Goal: Navigation & Orientation: Find specific page/section

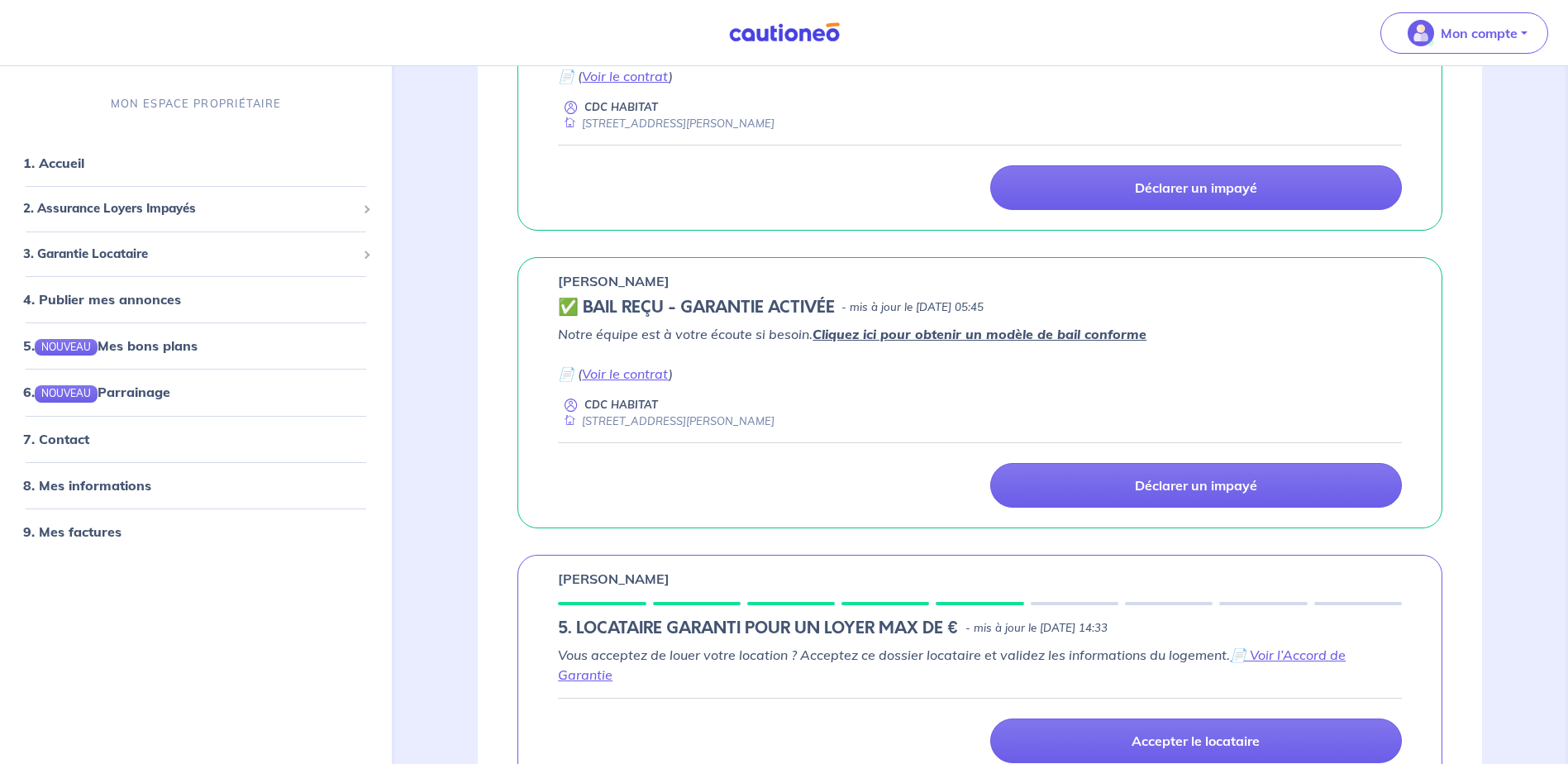
scroll to position [1074, 0]
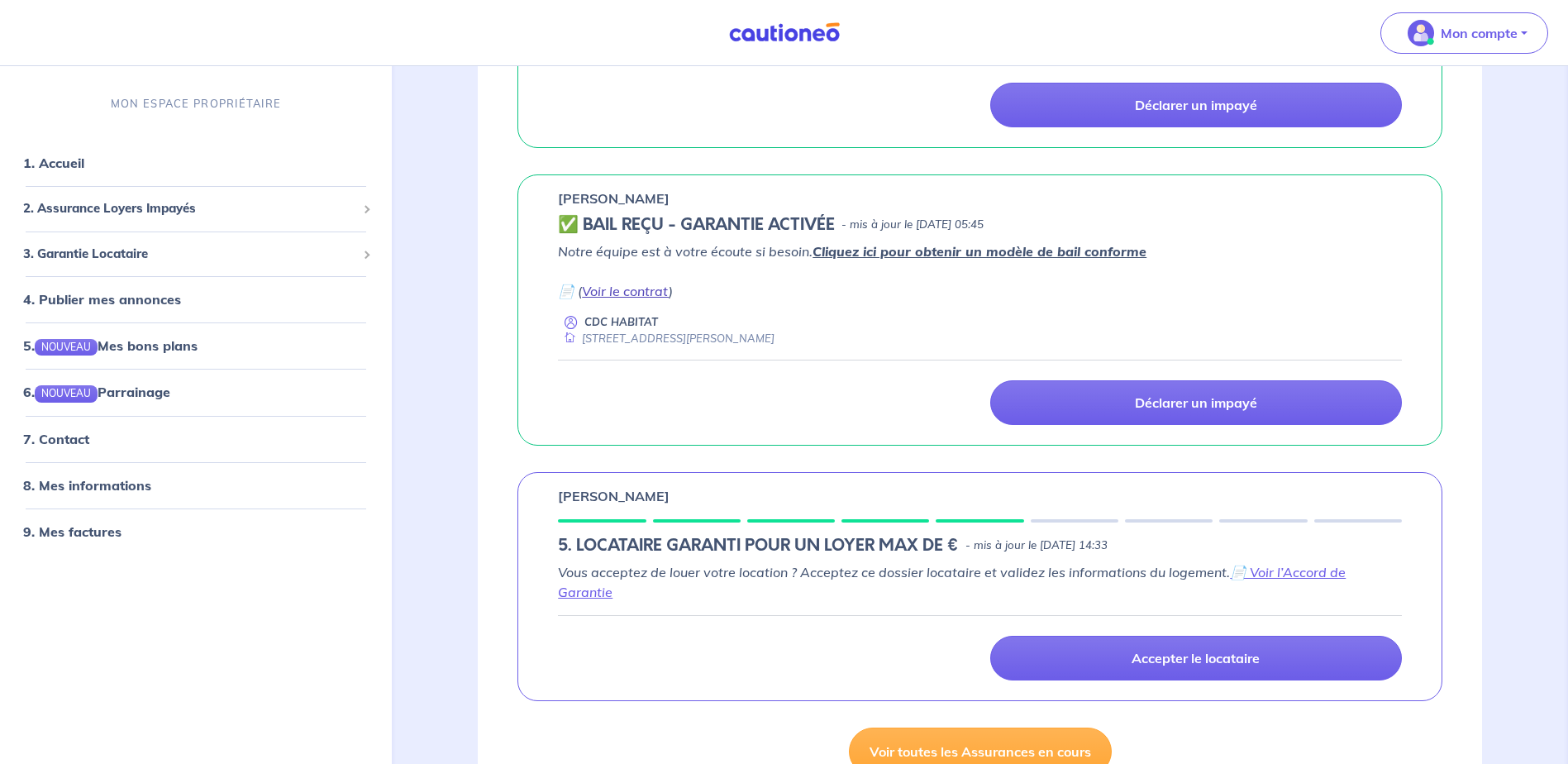
click at [645, 294] on link "Voir le contrat" at bounding box center [625, 291] width 87 height 17
click at [817, 400] on div "Déclarer un impayé" at bounding box center [979, 403] width 864 height 45
click at [140, 252] on span "3. Garantie Locataire" at bounding box center [190, 254] width 333 height 19
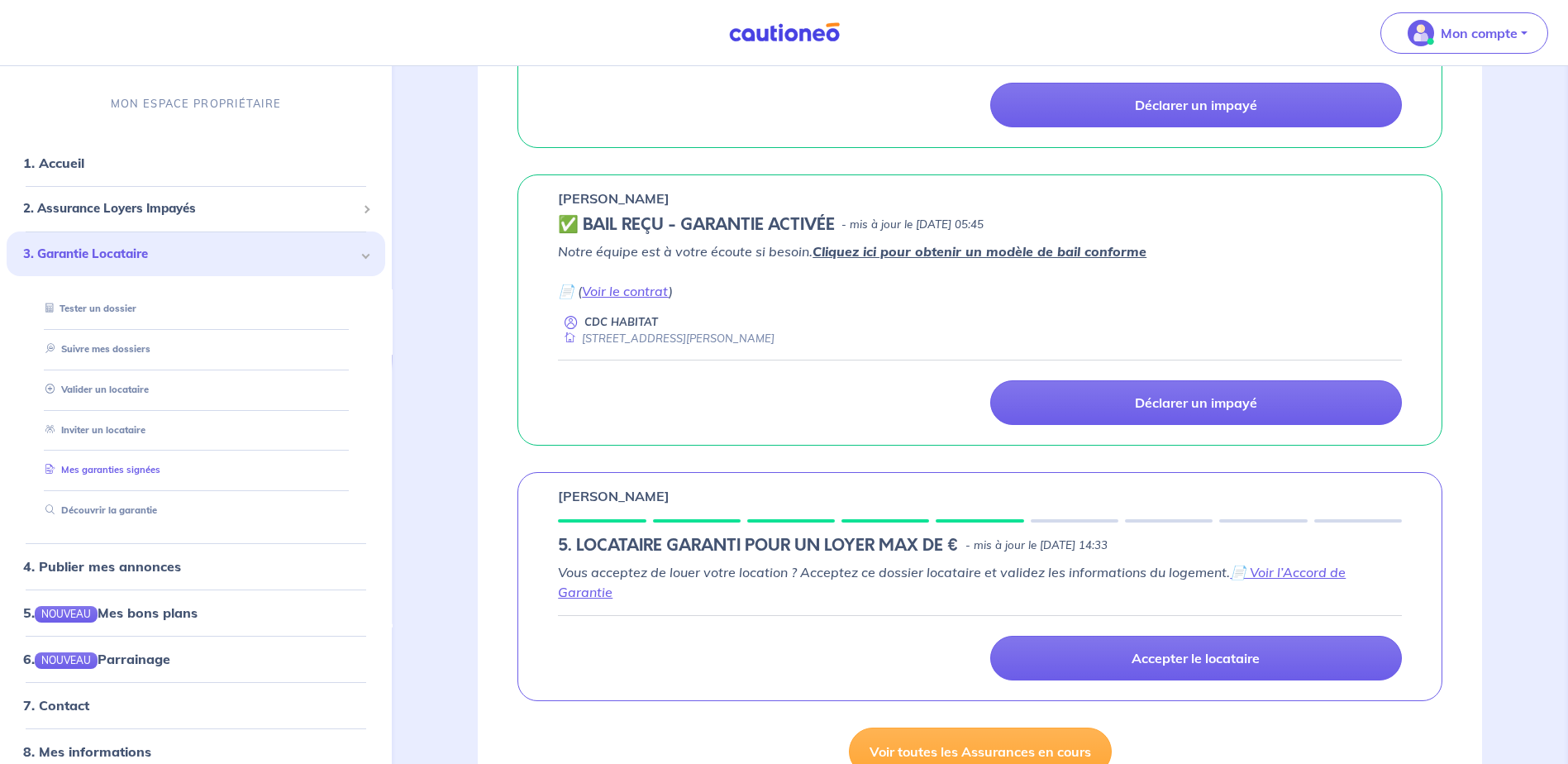
click at [151, 471] on link "Mes garanties signées" at bounding box center [100, 470] width 121 height 12
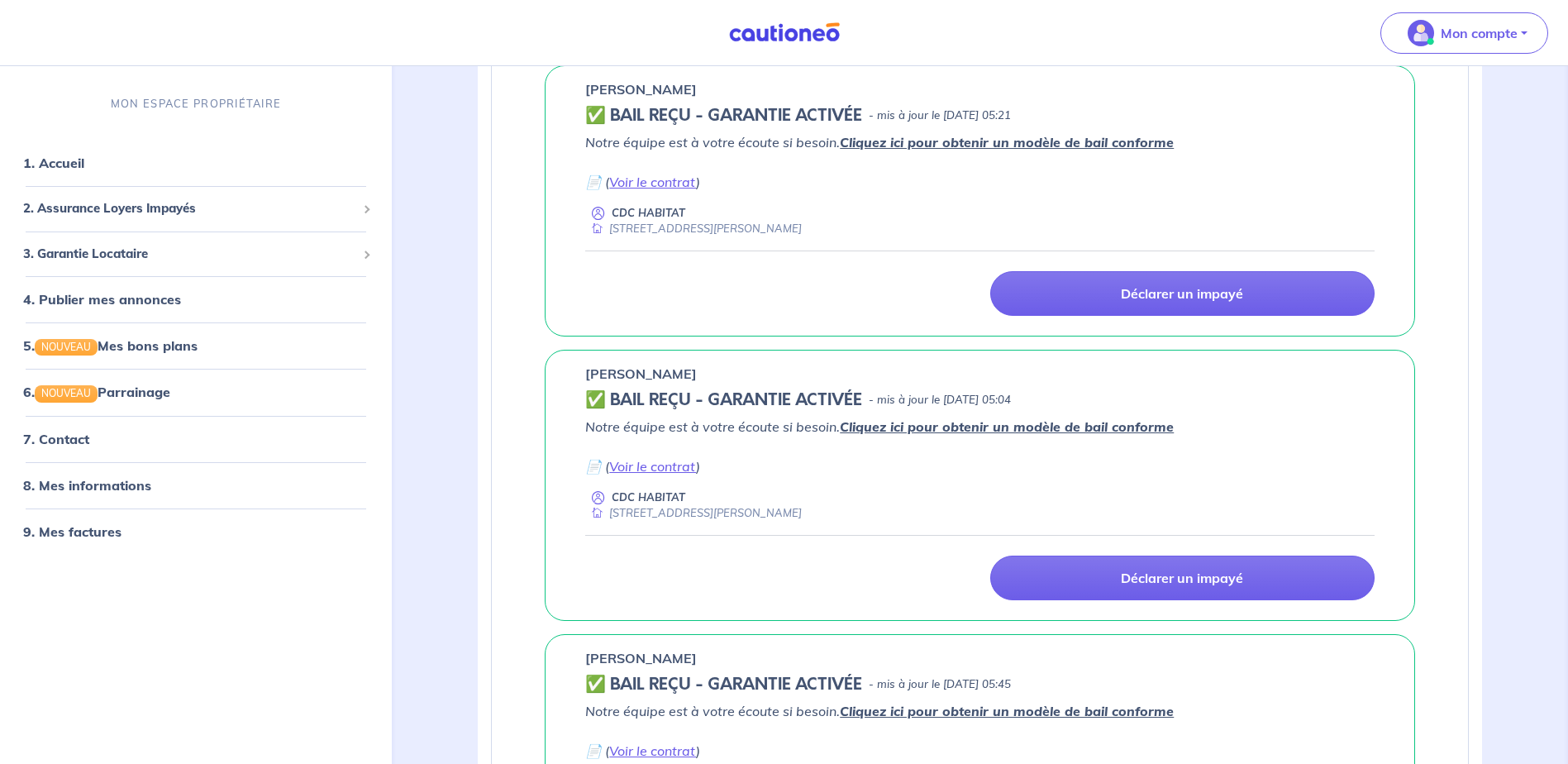
scroll to position [661, 0]
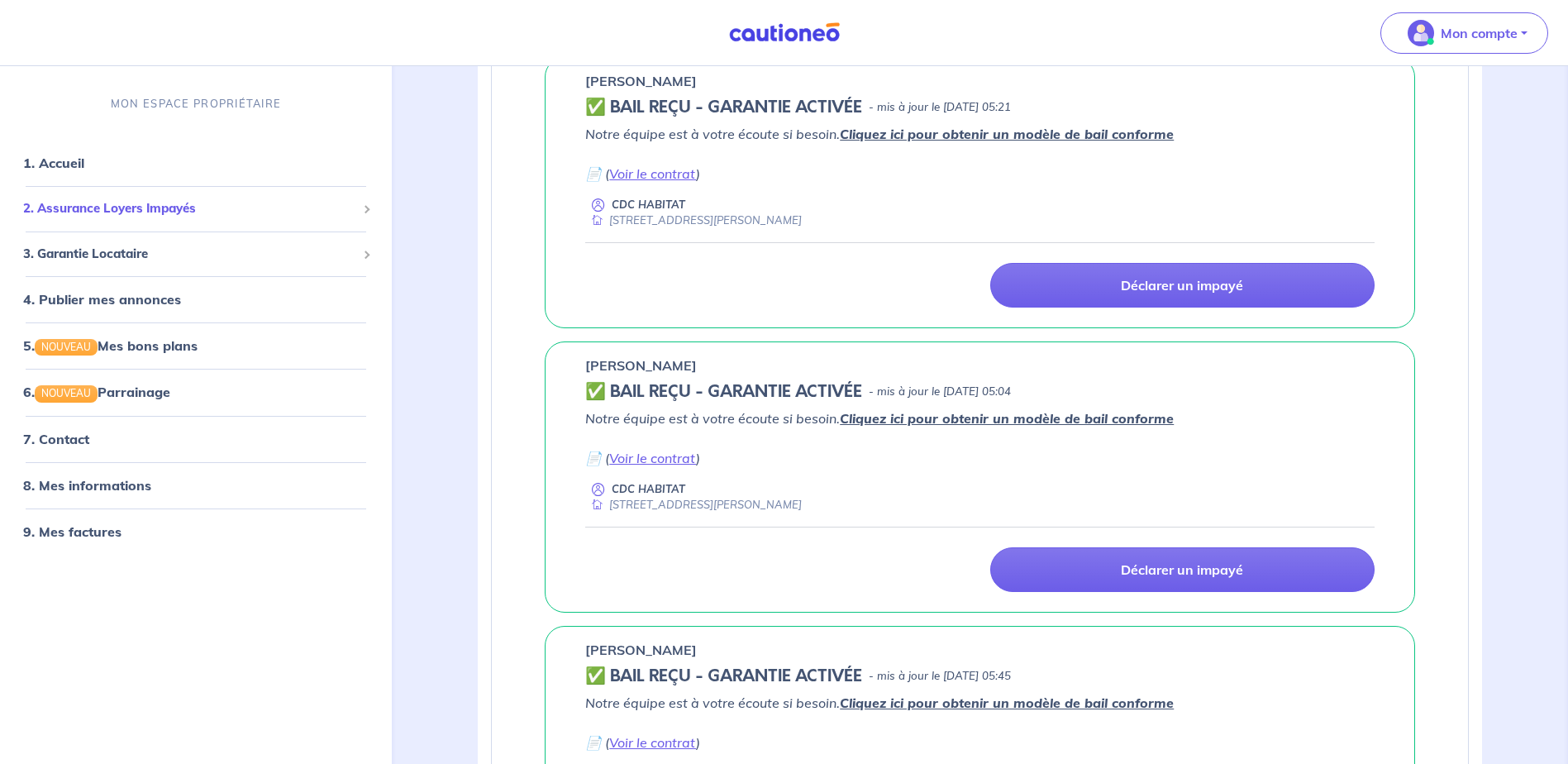
click at [366, 212] on span at bounding box center [366, 210] width 8 height 8
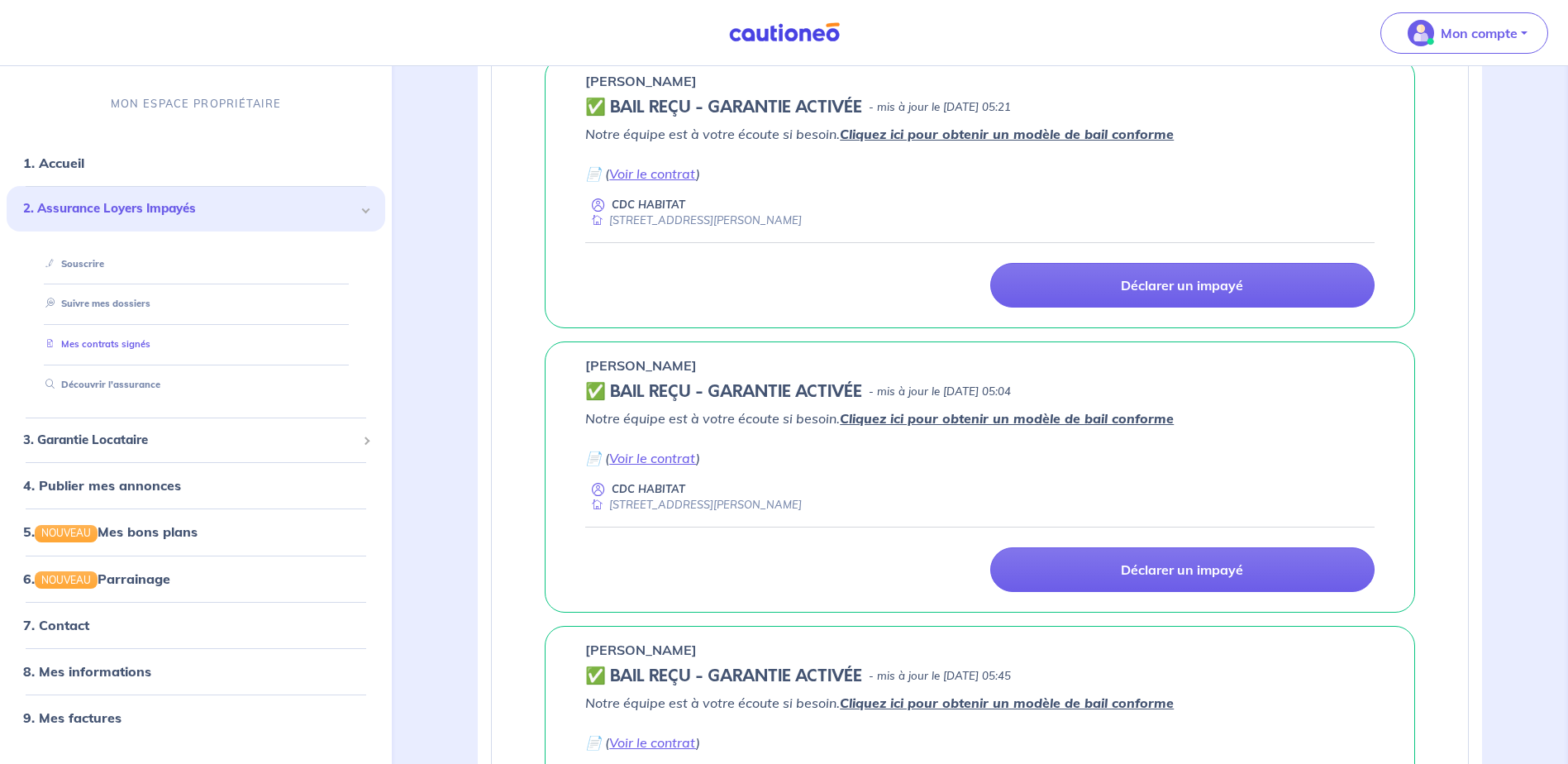
click at [135, 347] on link "Mes contrats signés" at bounding box center [95, 345] width 112 height 12
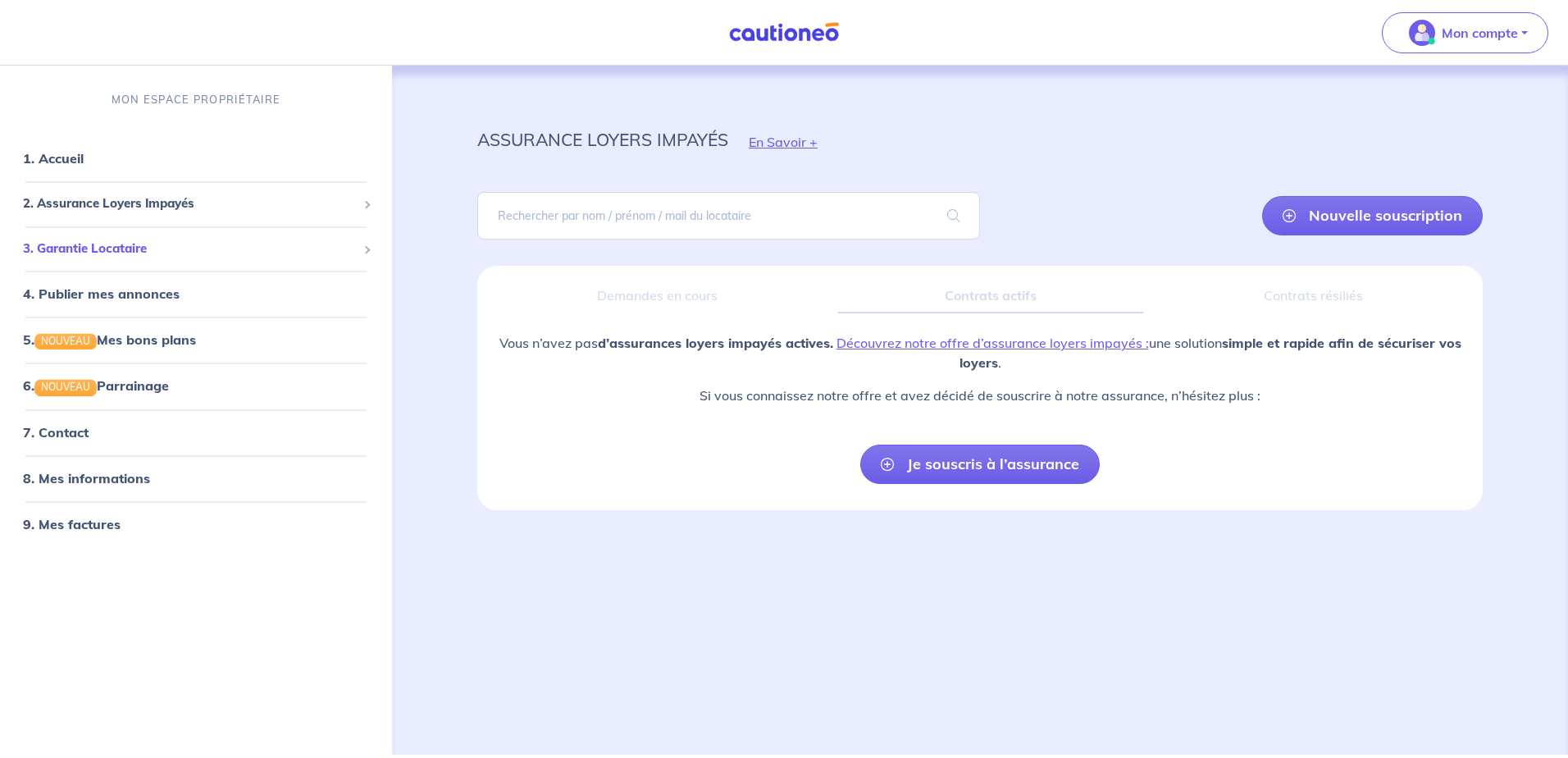
click at [102, 250] on span "3. Garantie Locataire" at bounding box center [190, 248] width 333 height 18
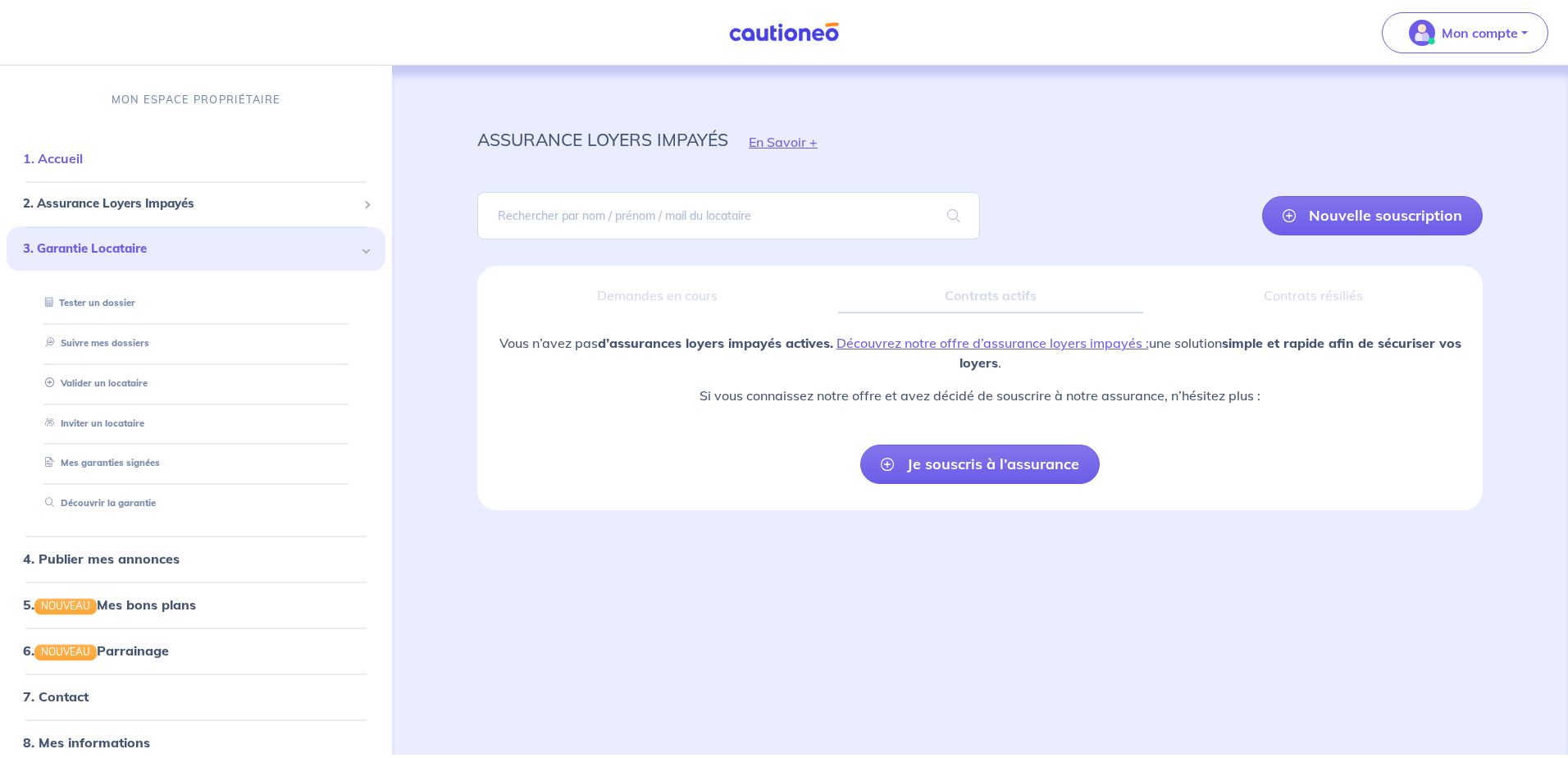
click at [73, 155] on link "1. Accueil" at bounding box center [53, 158] width 60 height 17
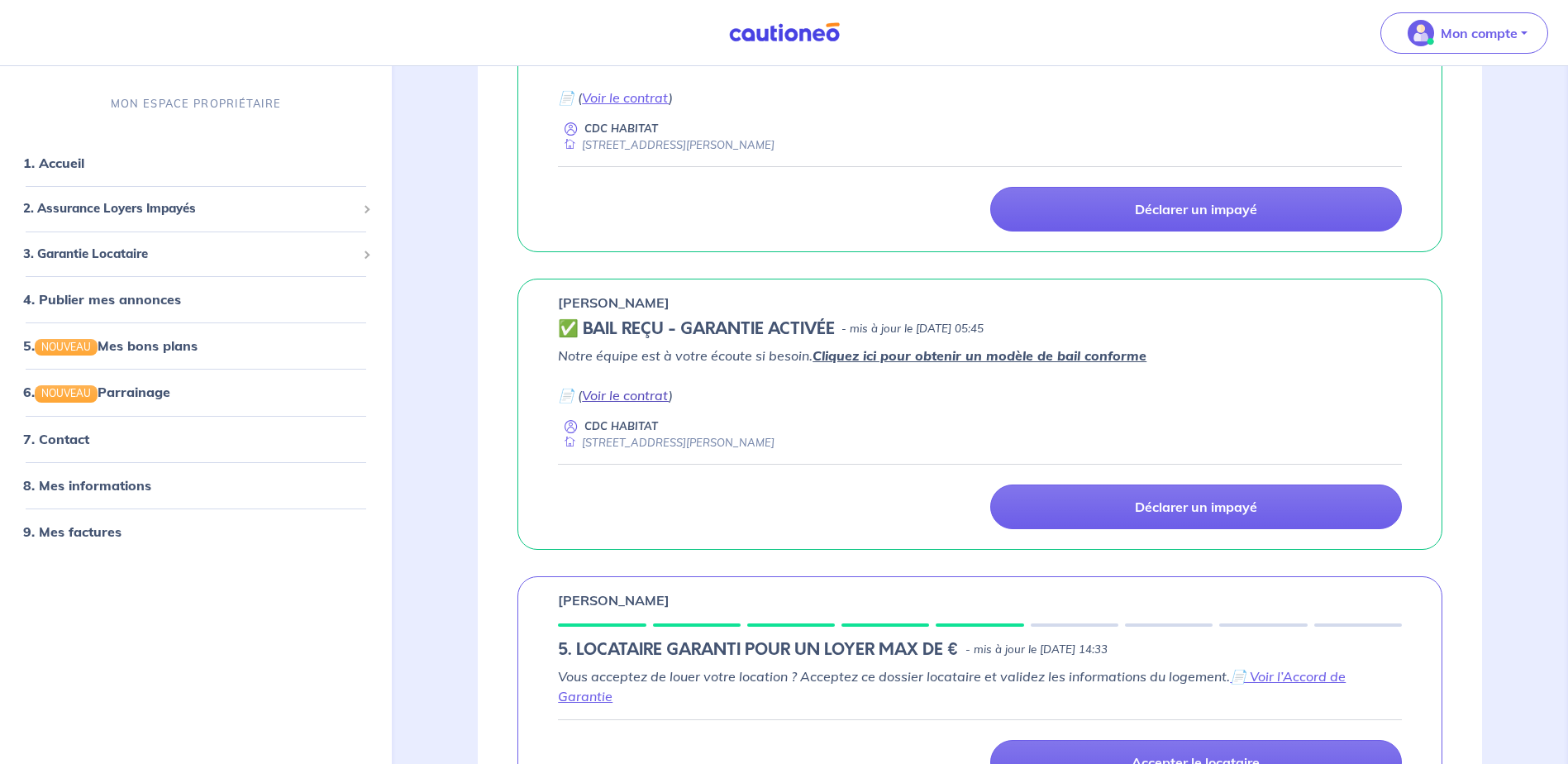
scroll to position [961, 0]
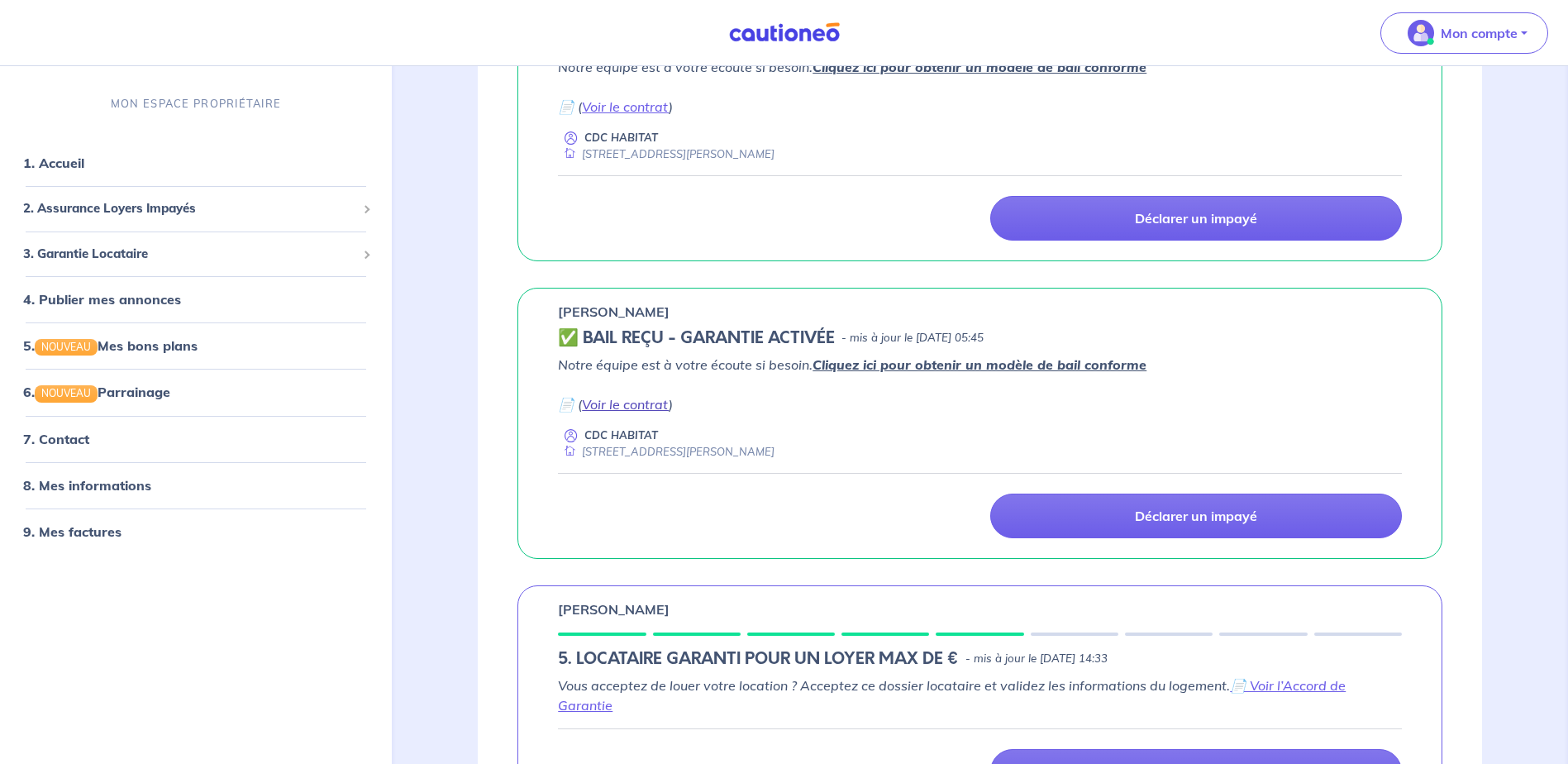
click at [635, 401] on link "Voir le contrat" at bounding box center [625, 404] width 87 height 17
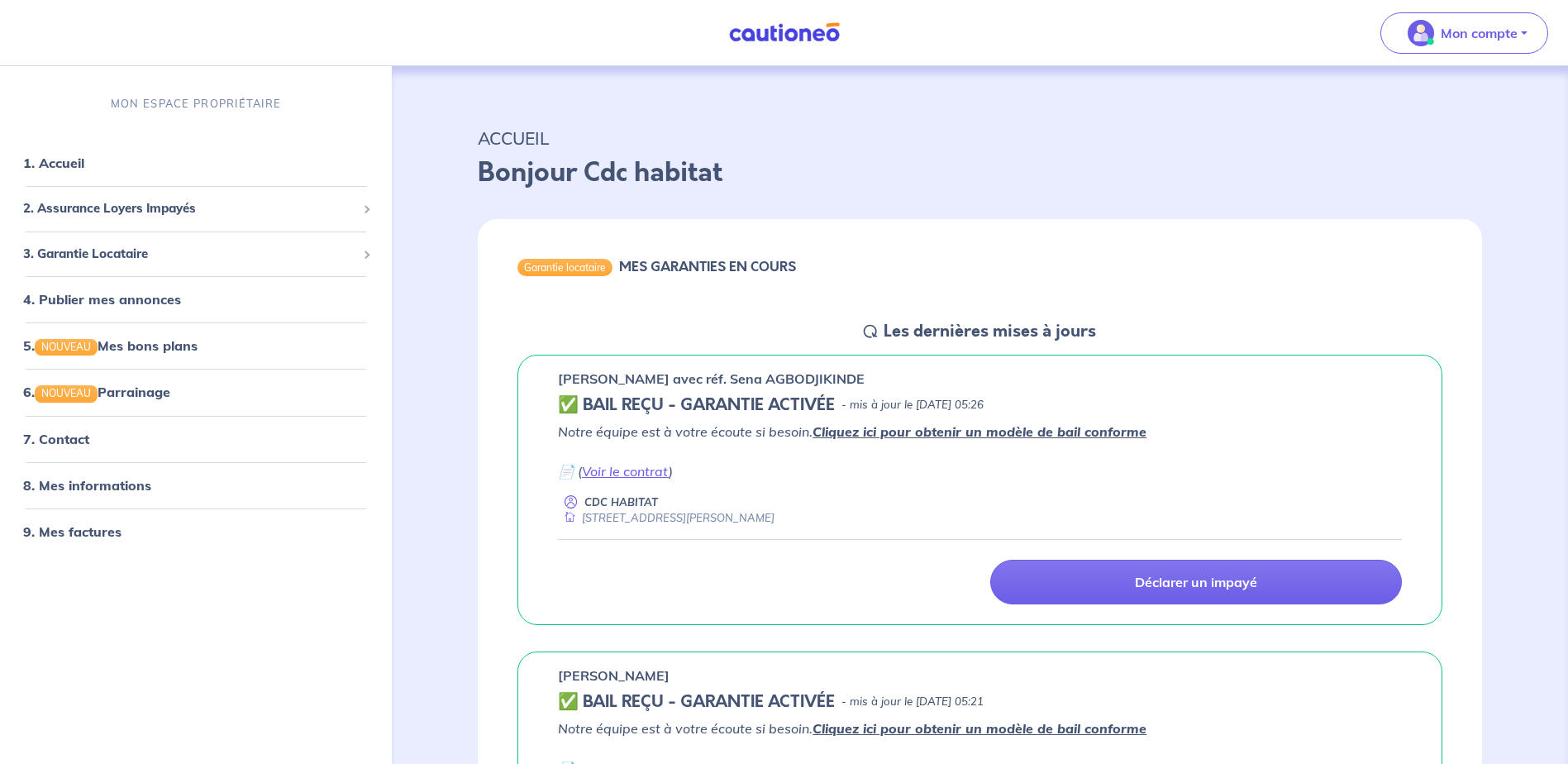
scroll to position [0, 0]
